Goal: Task Accomplishment & Management: Manage account settings

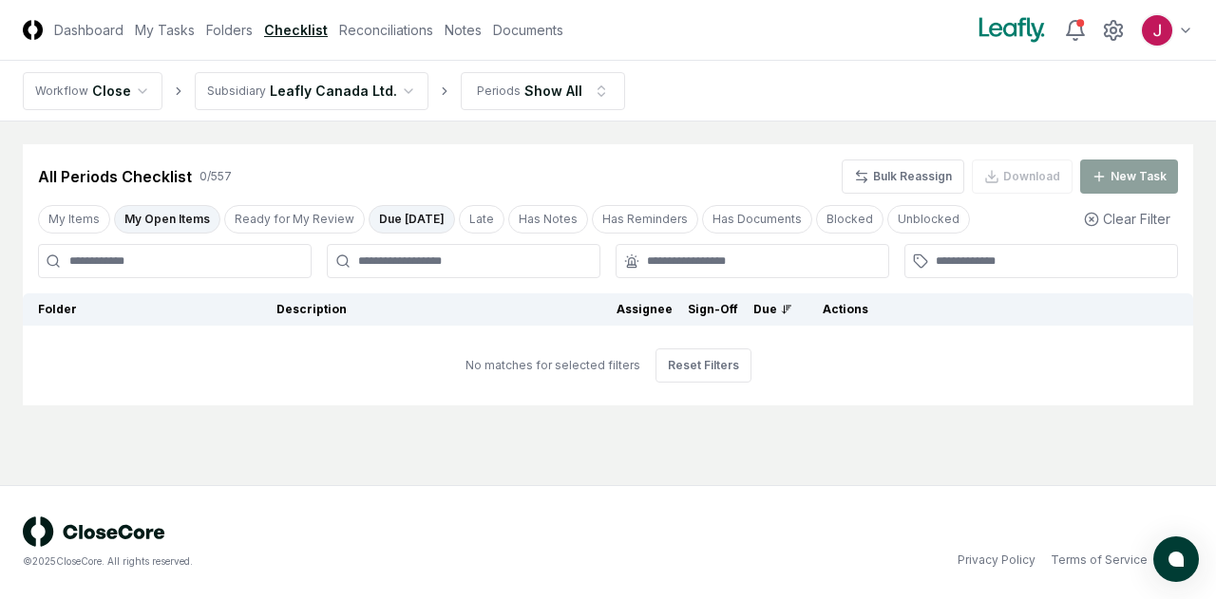
click at [380, 86] on html "CloseCore Dashboard My Tasks Folders Checklist Reconciliations Notes Documents …" at bounding box center [608, 299] width 1216 height 599
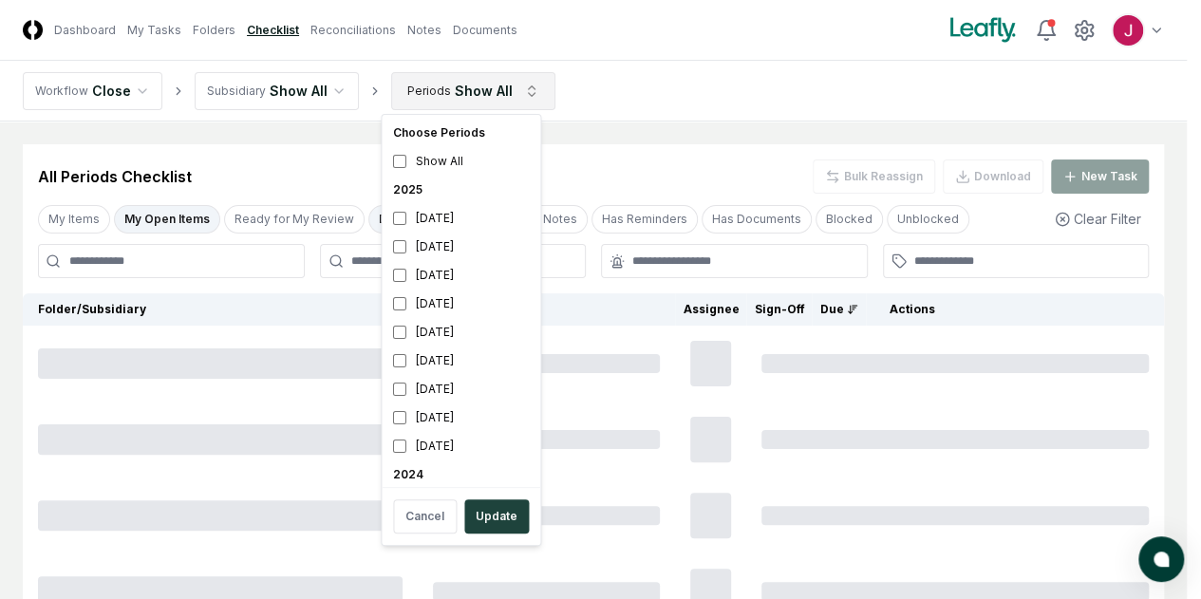
click at [515, 94] on html "CloseCore Dashboard My Tasks Folders Checklist Reconciliations Notes Documents …" at bounding box center [600, 421] width 1201 height 842
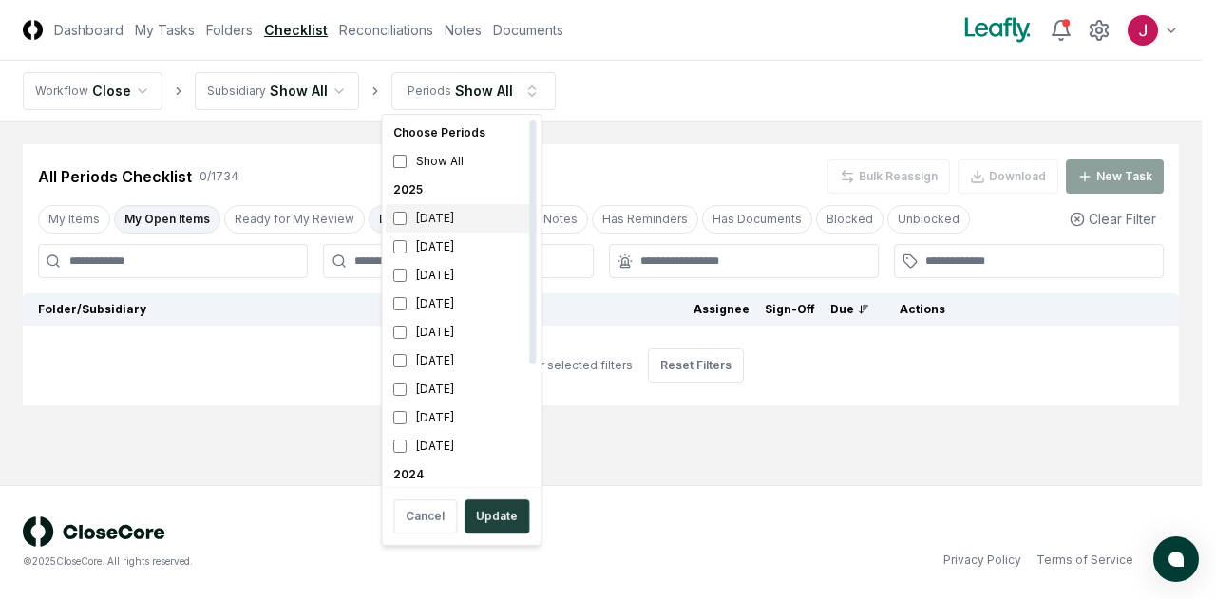
click at [447, 220] on div "[DATE]" at bounding box center [461, 218] width 151 height 28
click at [507, 515] on button "Update" at bounding box center [496, 517] width 65 height 34
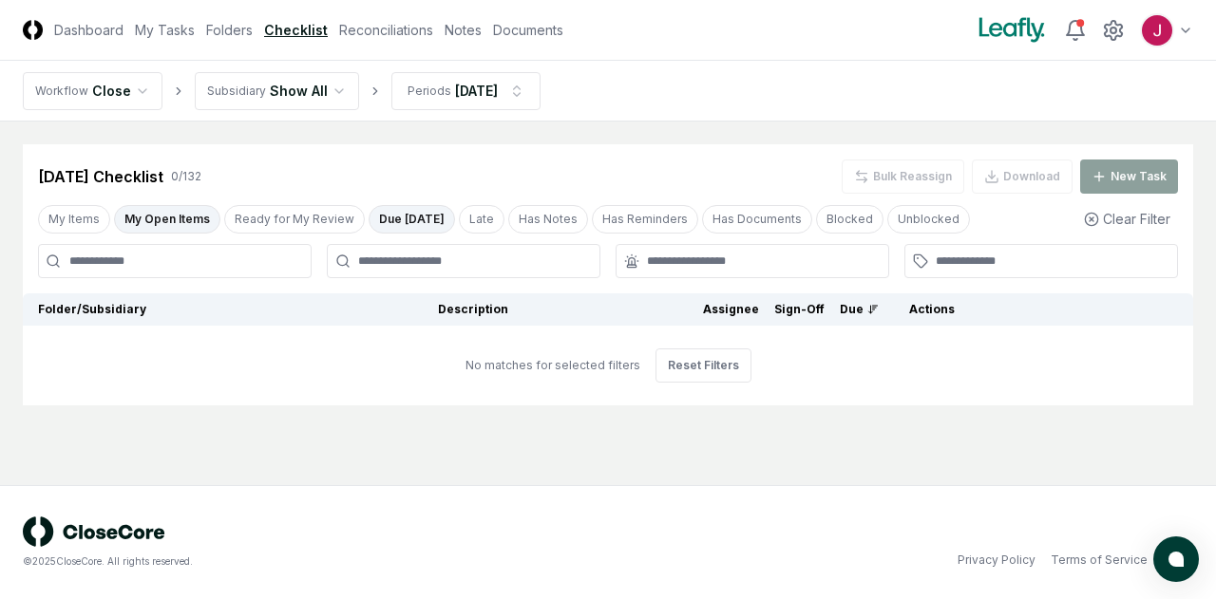
click at [152, 202] on div "My Items My Open Items Ready for My Review Due [DATE] Late Has Notes Has Remind…" at bounding box center [608, 218] width 1170 height 35
click at [157, 212] on button "My Open Items" at bounding box center [167, 219] width 106 height 28
click at [523, 84] on html "CloseCore Dashboard My Tasks Folders Checklist Reconciliations Notes Documents …" at bounding box center [608, 299] width 1216 height 599
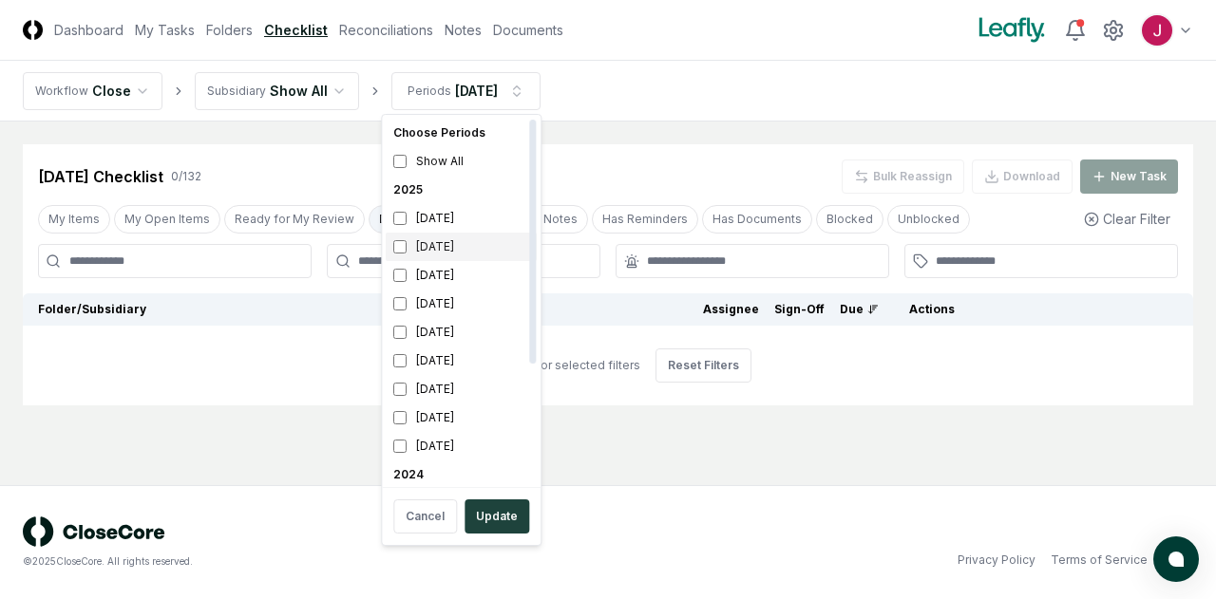
click at [448, 249] on div "[DATE]" at bounding box center [461, 247] width 151 height 28
click at [505, 519] on button "Update" at bounding box center [496, 517] width 65 height 34
